Goal: Contribute content: Add original content to the website for others to see

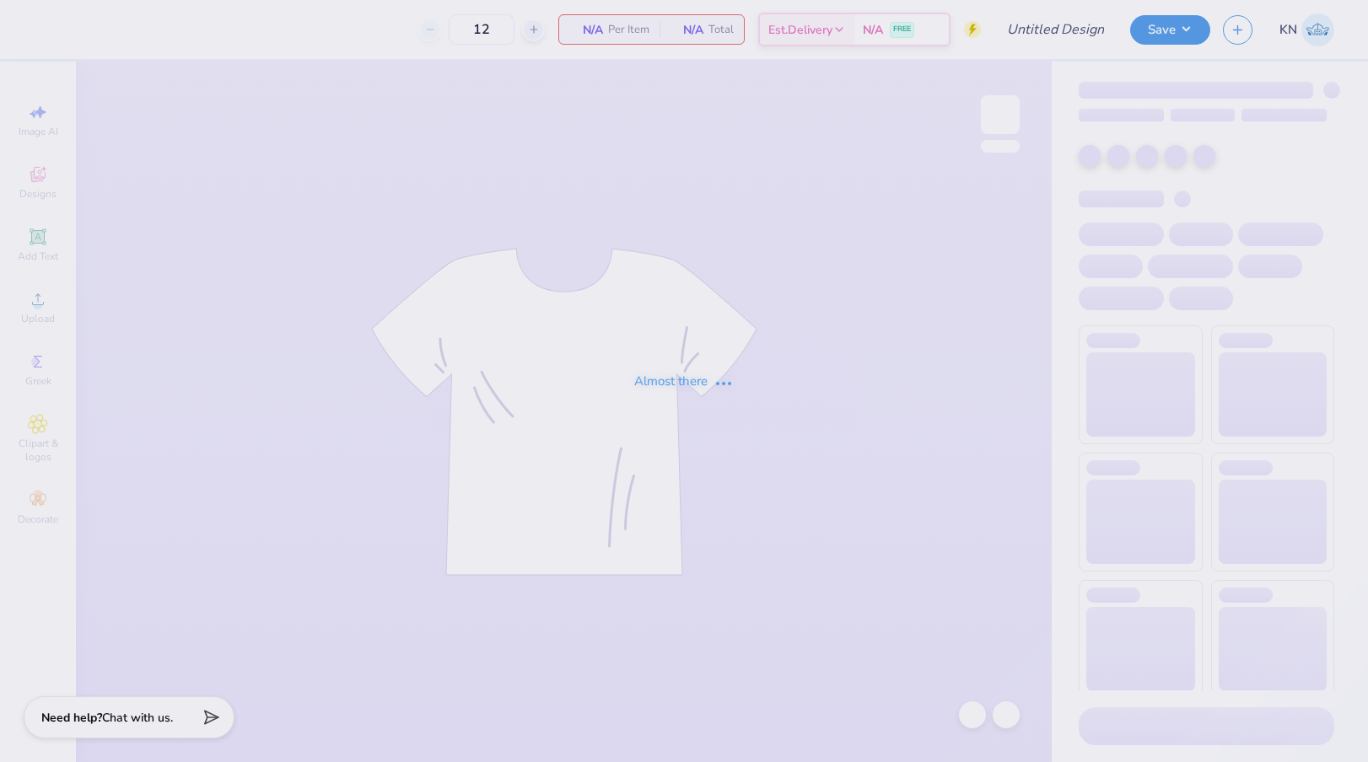
type input "Mr.AXO T-shirts F25"
type input "24"
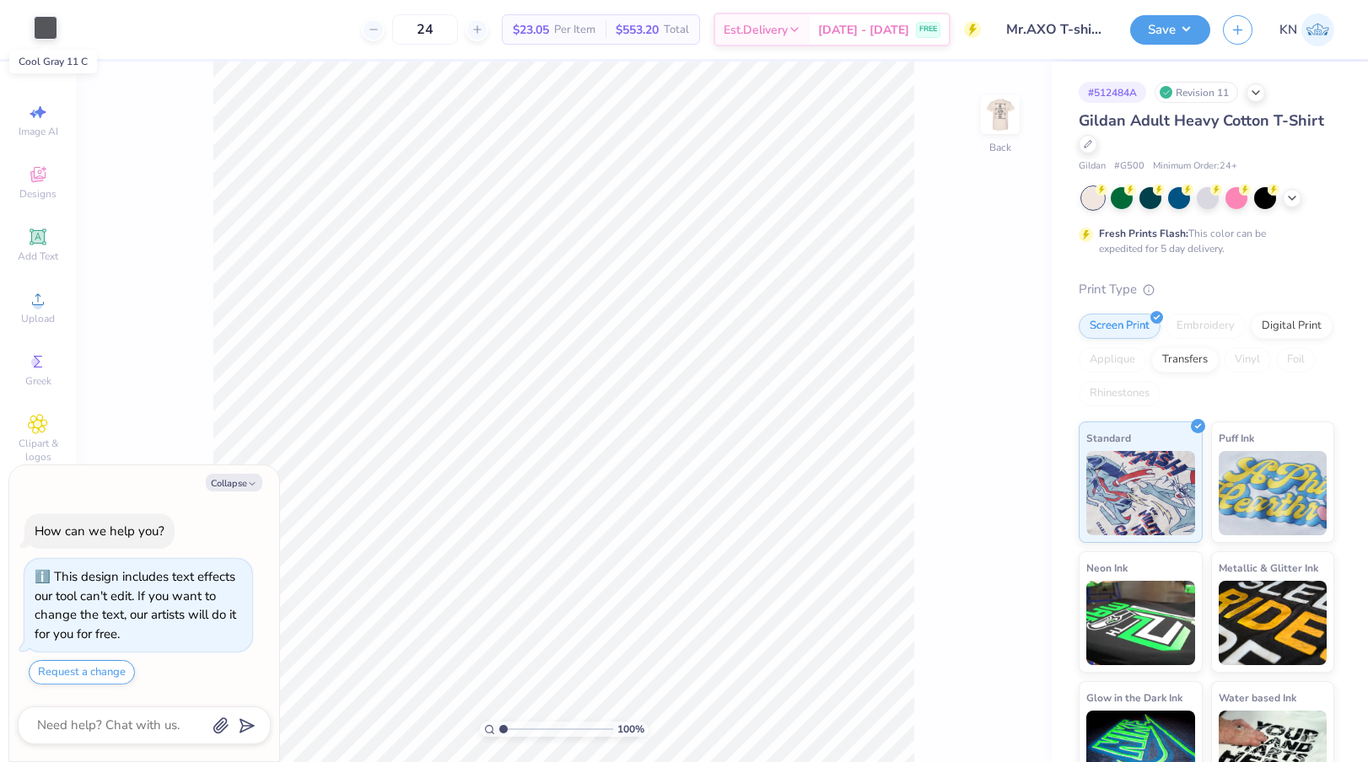
click at [46, 35] on div at bounding box center [46, 28] width 24 height 24
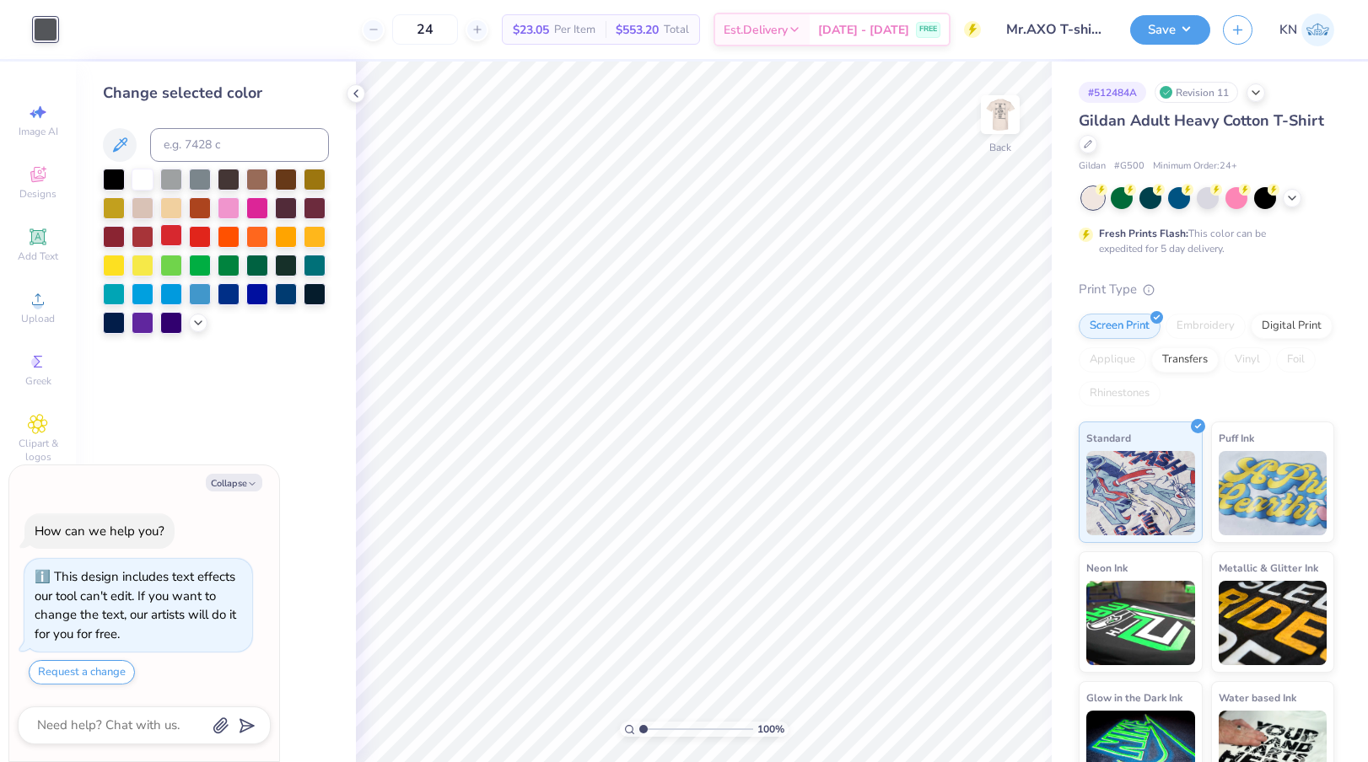
click at [174, 234] on div at bounding box center [171, 235] width 22 height 22
click at [1001, 121] on img at bounding box center [999, 114] width 67 height 67
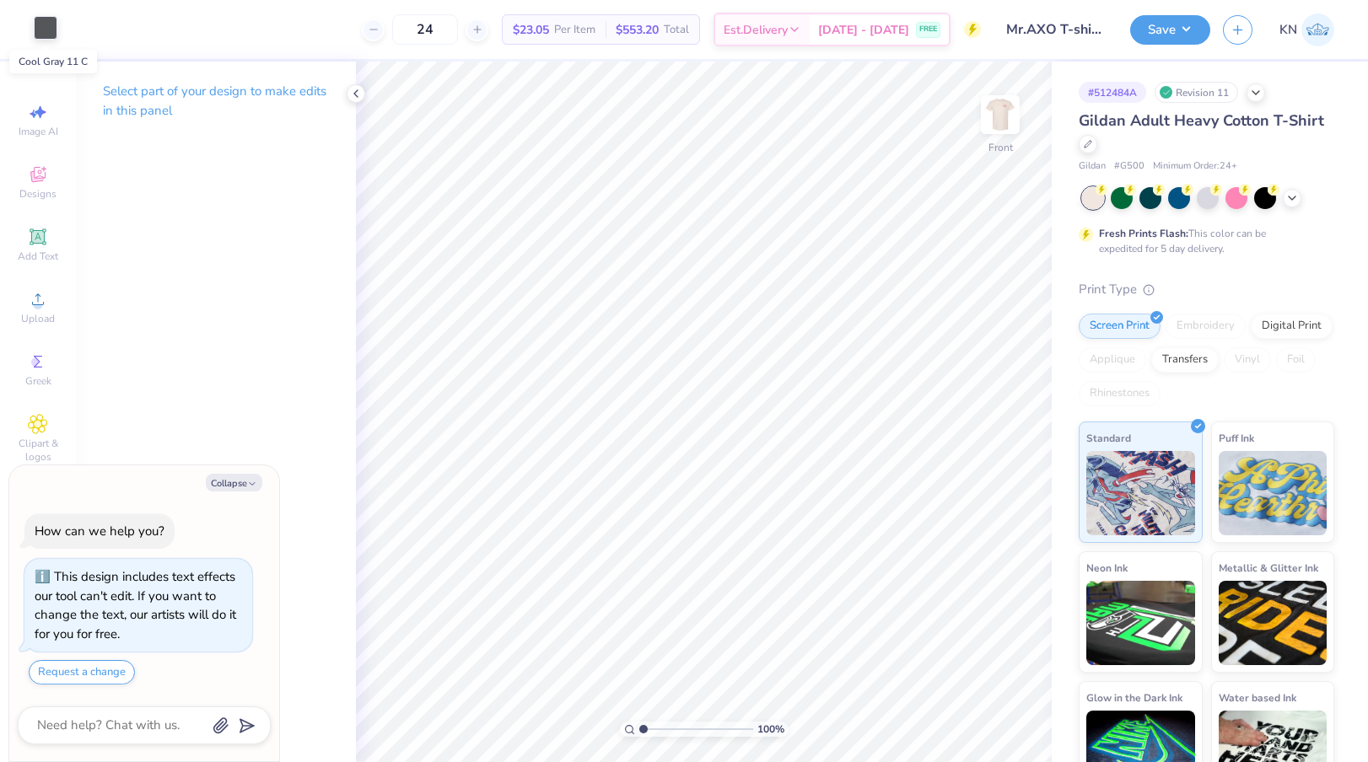
click at [38, 35] on div at bounding box center [46, 28] width 24 height 24
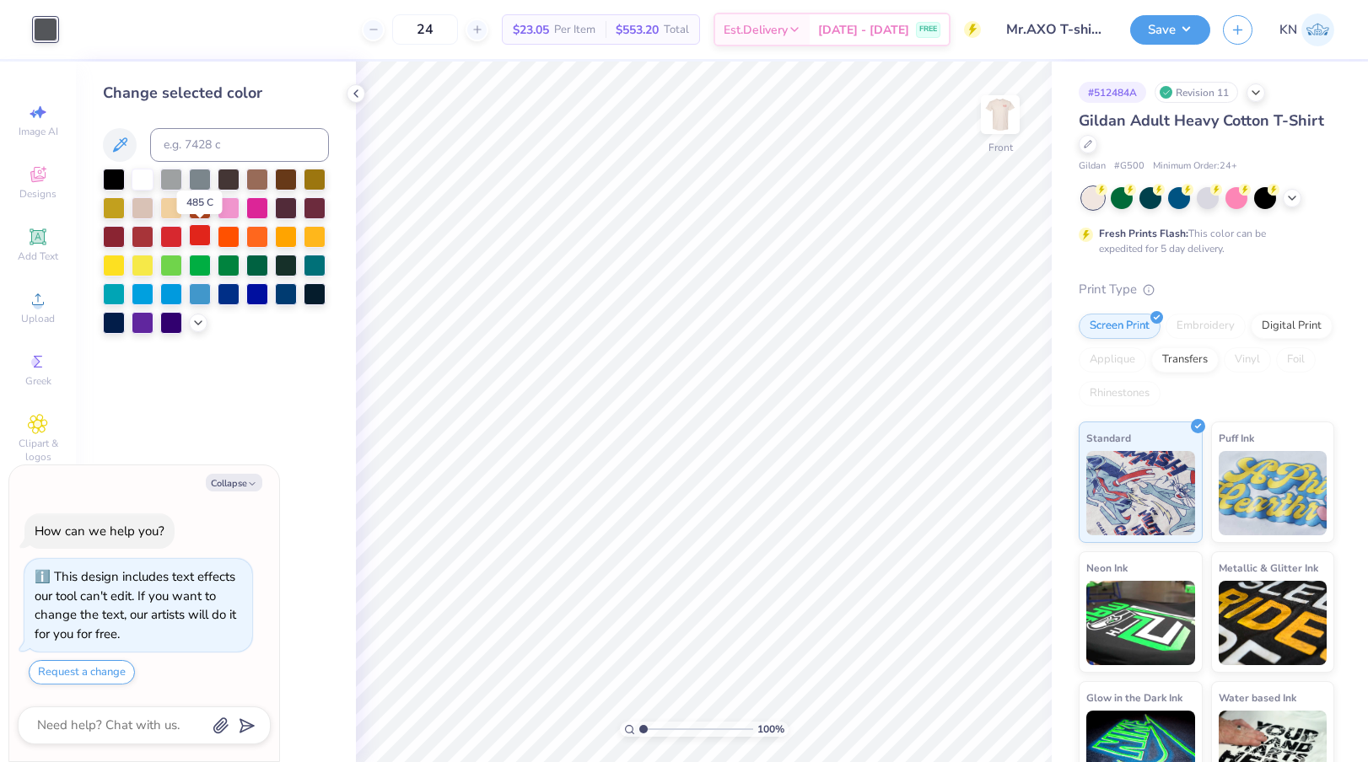
click at [202, 231] on div at bounding box center [200, 235] width 22 height 22
click at [1185, 24] on button "Save" at bounding box center [1170, 28] width 80 height 30
type textarea "x"
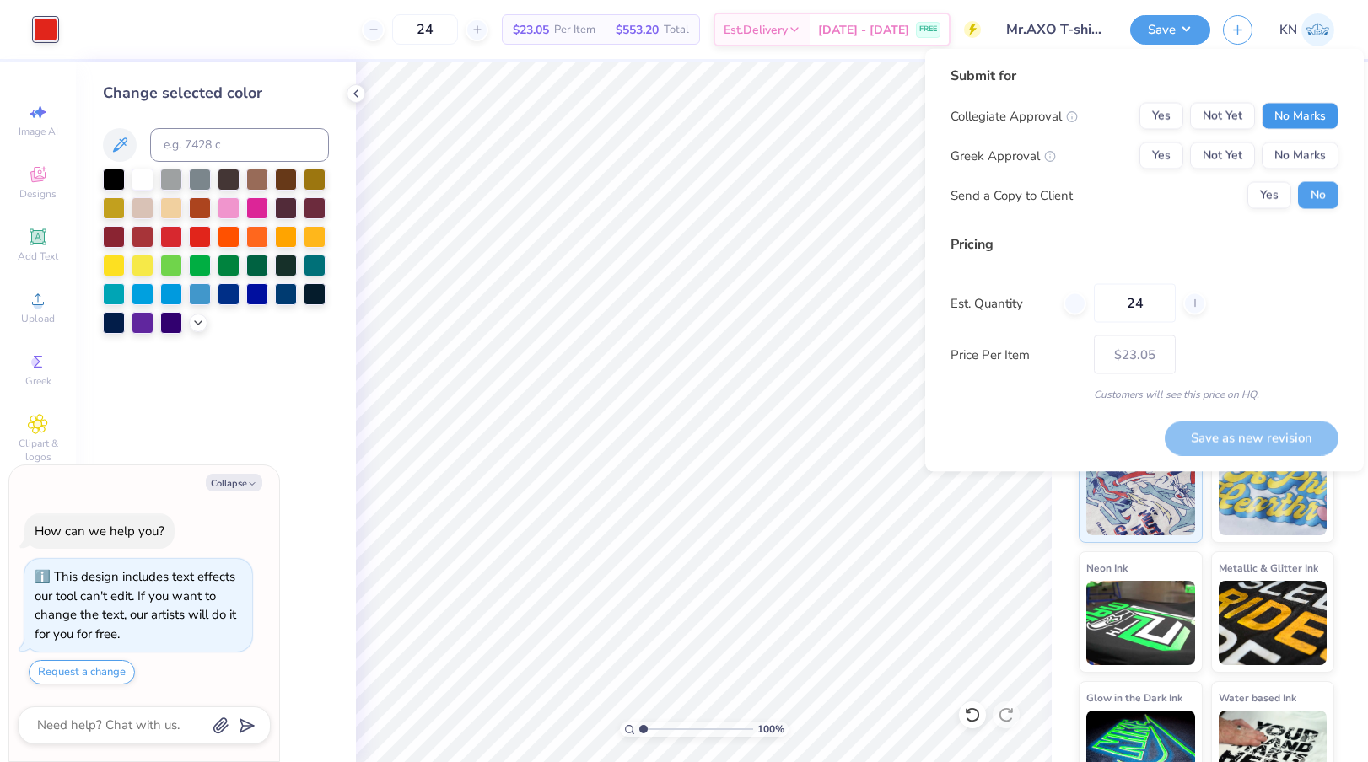
click at [1309, 117] on button "No Marks" at bounding box center [1300, 116] width 77 height 27
click at [1165, 149] on button "Yes" at bounding box center [1161, 156] width 44 height 27
click at [1214, 437] on button "Save as new revision" at bounding box center [1252, 438] width 174 height 35
type input "$23.05"
type textarea "x"
